Goal: Information Seeking & Learning: Learn about a topic

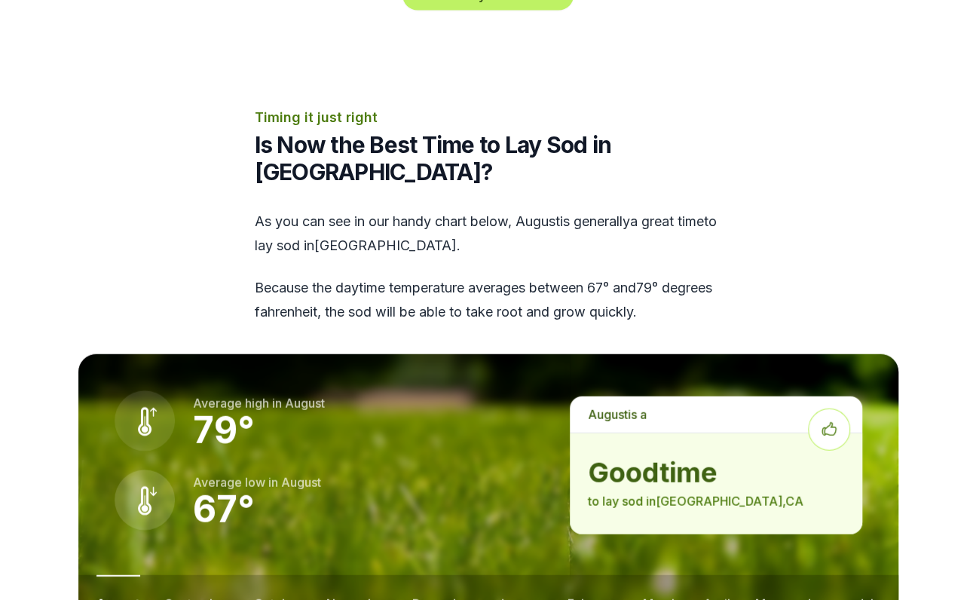
scroll to position [1809, 0]
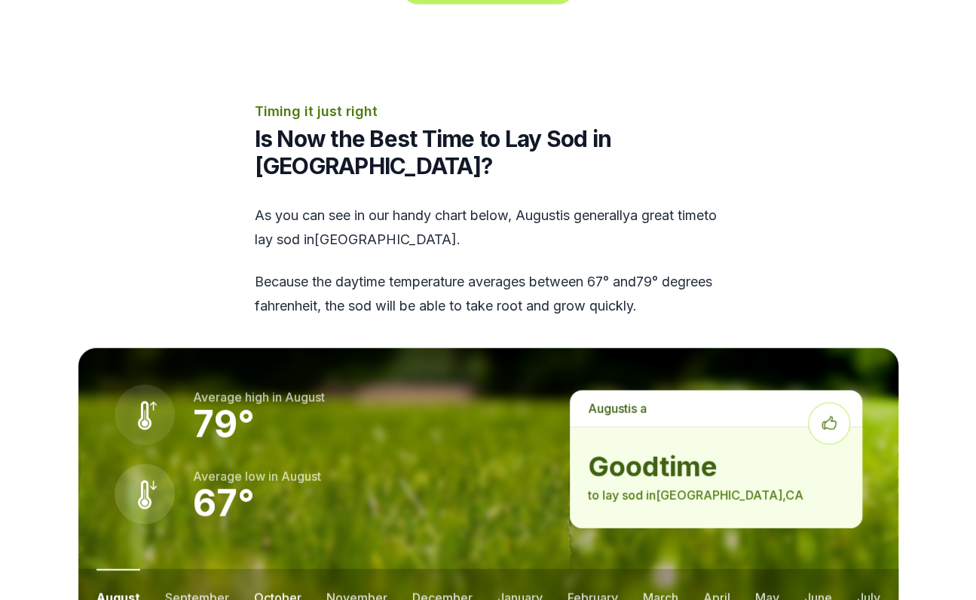
click at [271, 569] on button "october" at bounding box center [277, 597] width 47 height 56
click at [337, 569] on button "november" at bounding box center [356, 597] width 61 height 56
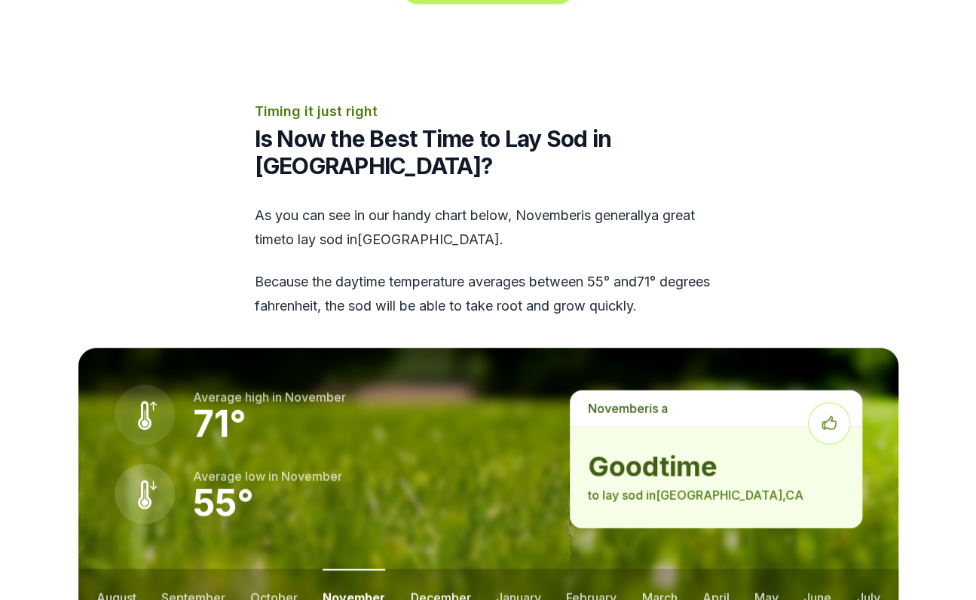
click at [433, 569] on button "december" at bounding box center [441, 597] width 60 height 56
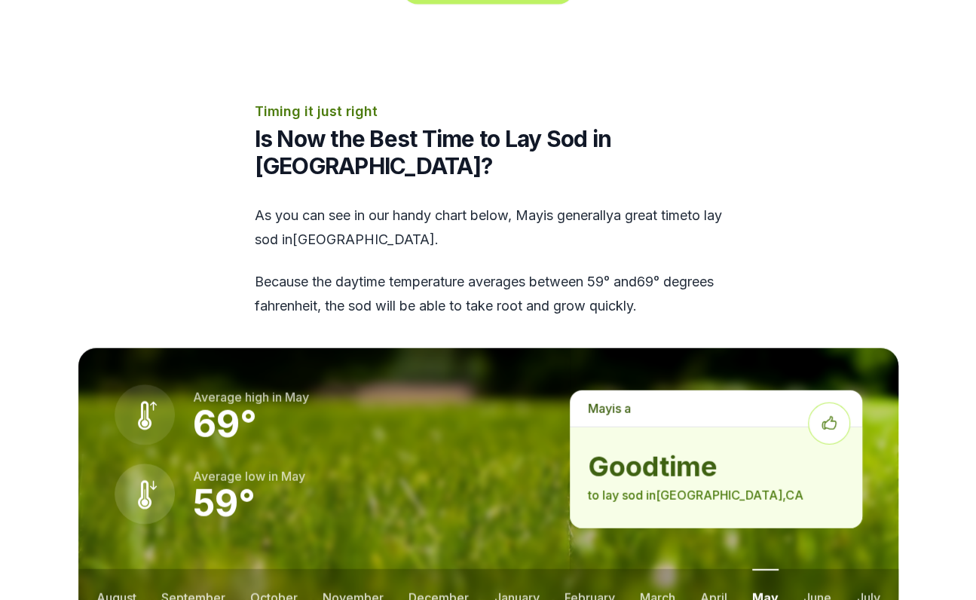
drag, startPoint x: 808, startPoint y: 542, endPoint x: 834, endPoint y: 543, distance: 26.4
click at [809, 569] on button "june" at bounding box center [818, 597] width 28 height 56
drag, startPoint x: 872, startPoint y: 540, endPoint x: 850, endPoint y: 545, distance: 23.2
click at [873, 569] on button "july" at bounding box center [867, 597] width 23 height 56
click at [104, 569] on button "august" at bounding box center [116, 597] width 40 height 56
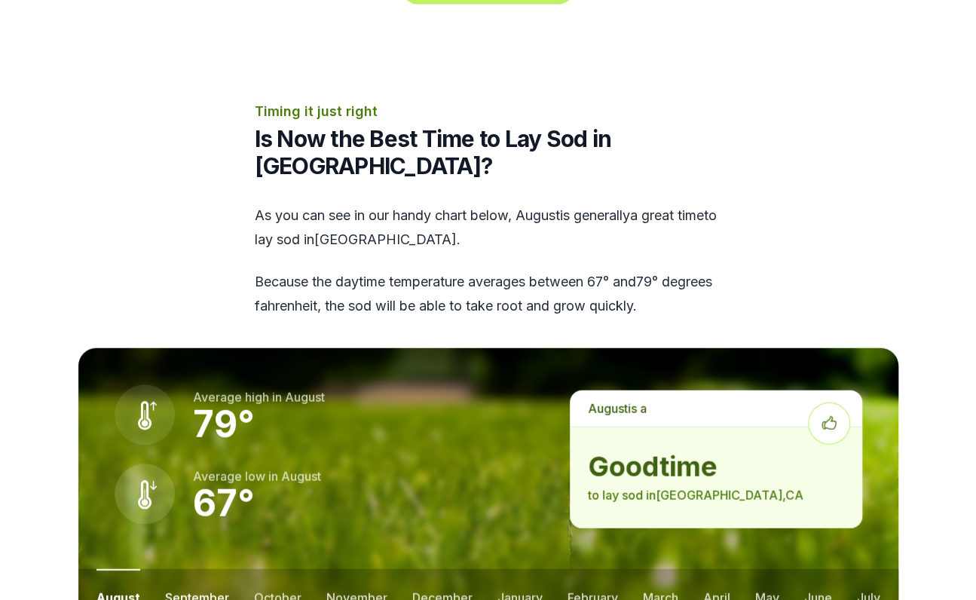
click at [184, 569] on button "september" at bounding box center [197, 597] width 64 height 56
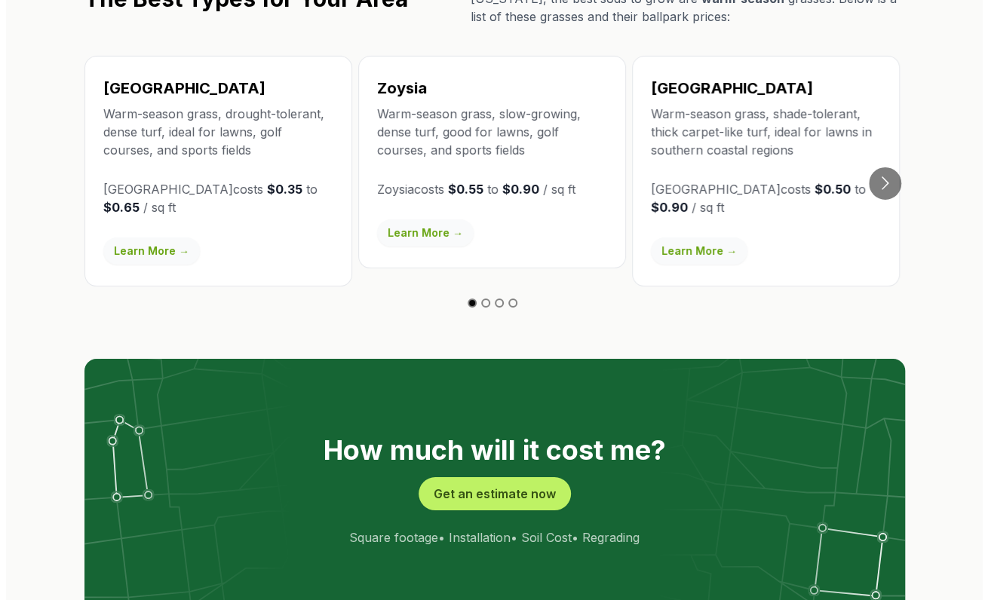
scroll to position [2865, 0]
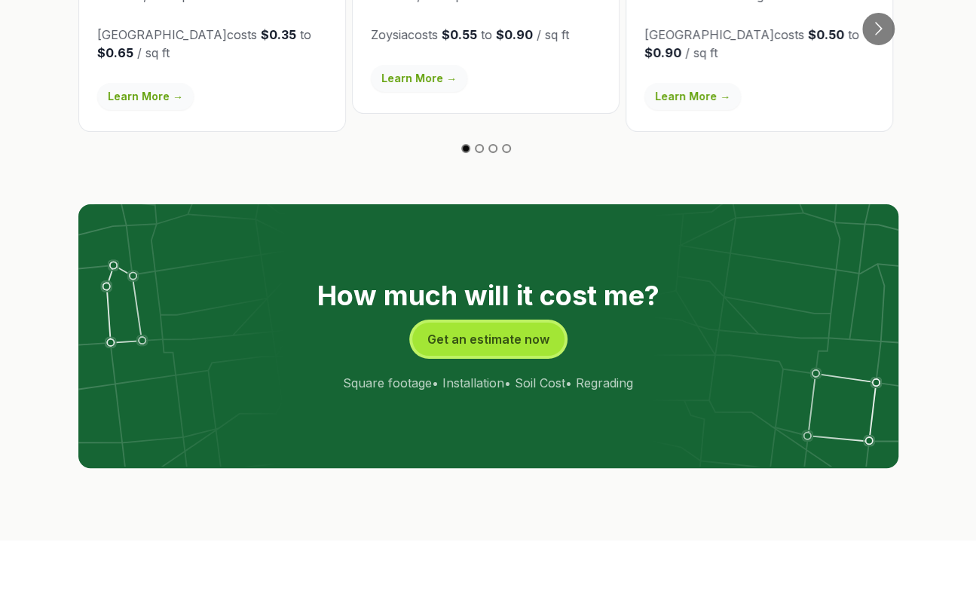
click at [514, 323] on button "Get an estimate now" at bounding box center [488, 339] width 152 height 33
